Goal: Find specific page/section: Find specific page/section

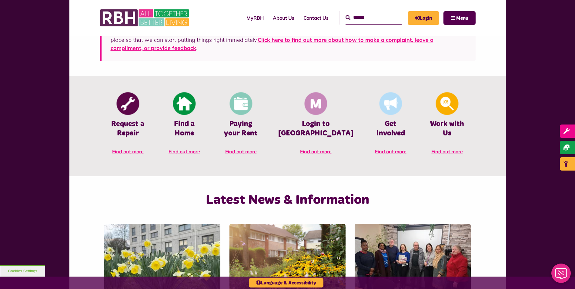
scroll to position [212, 0]
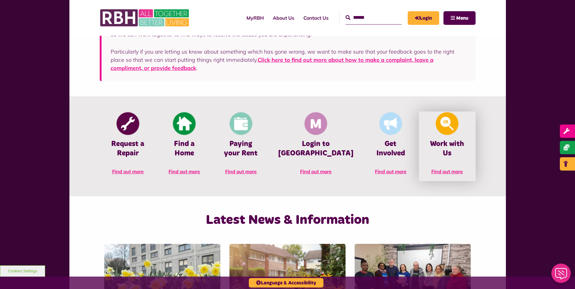
click at [442, 158] on link "Work with Us Find out more" at bounding box center [447, 147] width 56 height 70
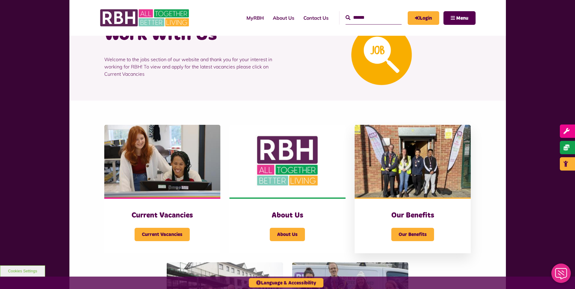
scroll to position [121, 0]
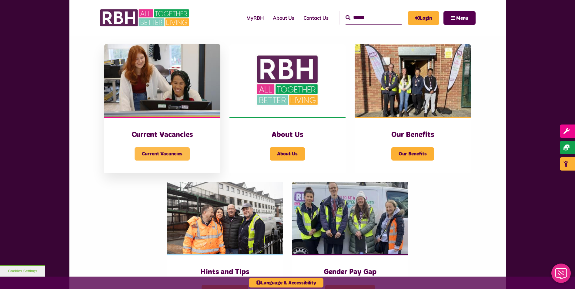
click at [160, 152] on span "Current Vacancies" at bounding box center [162, 153] width 55 height 13
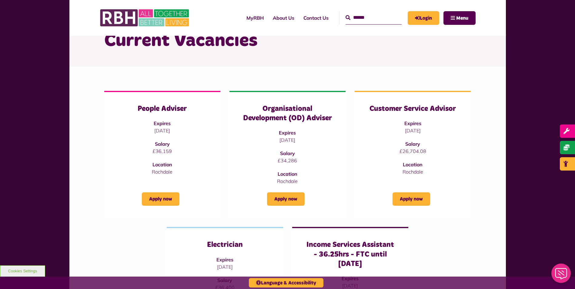
scroll to position [34, 0]
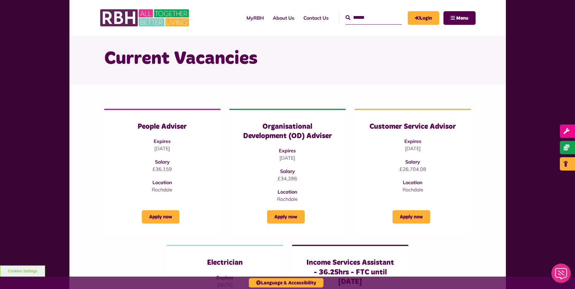
scroll to position [0, 0]
